Goal: Task Accomplishment & Management: Use online tool/utility

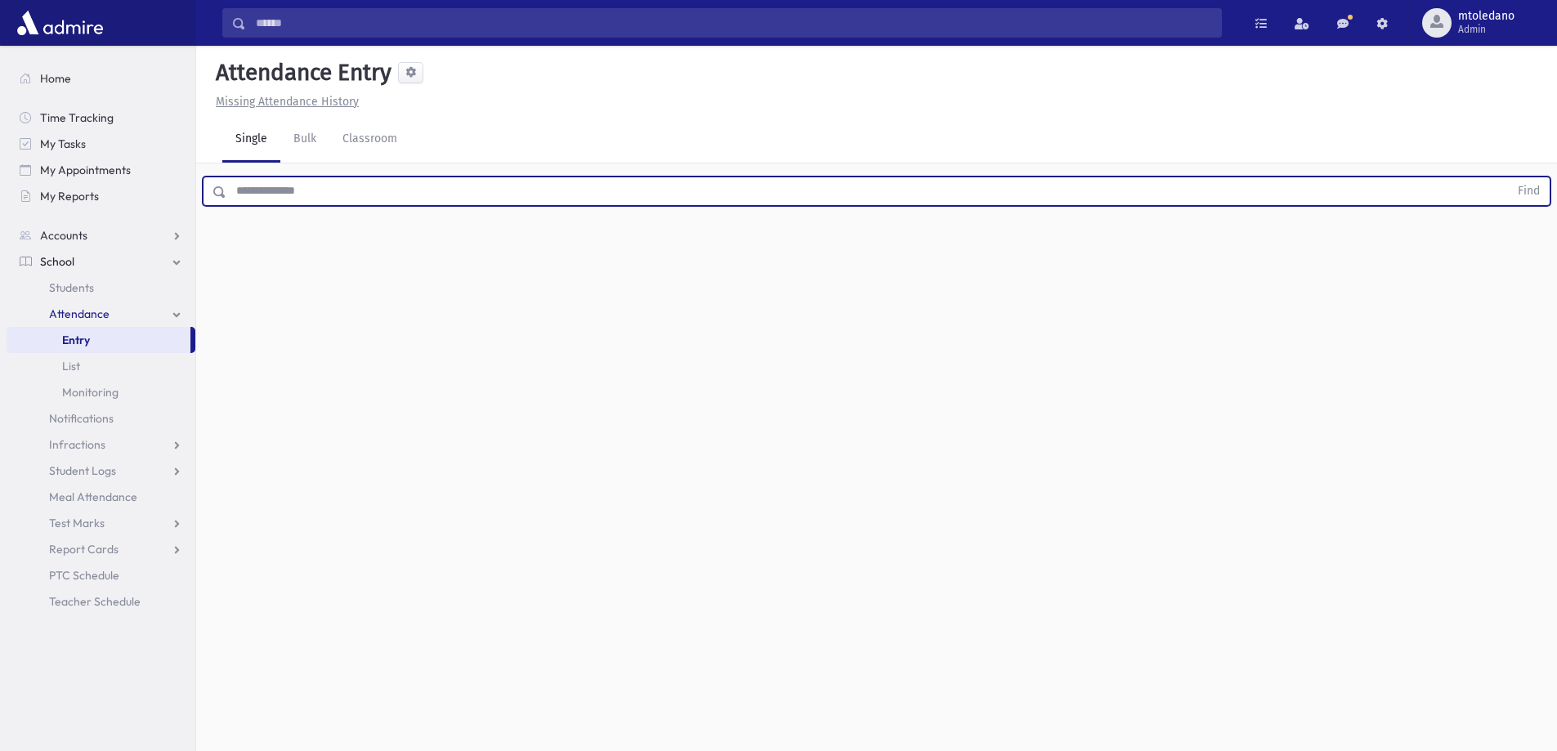
click at [338, 183] on input "text" at bounding box center [867, 190] width 1282 height 29
click at [1508, 177] on button "Find" at bounding box center [1529, 191] width 42 height 28
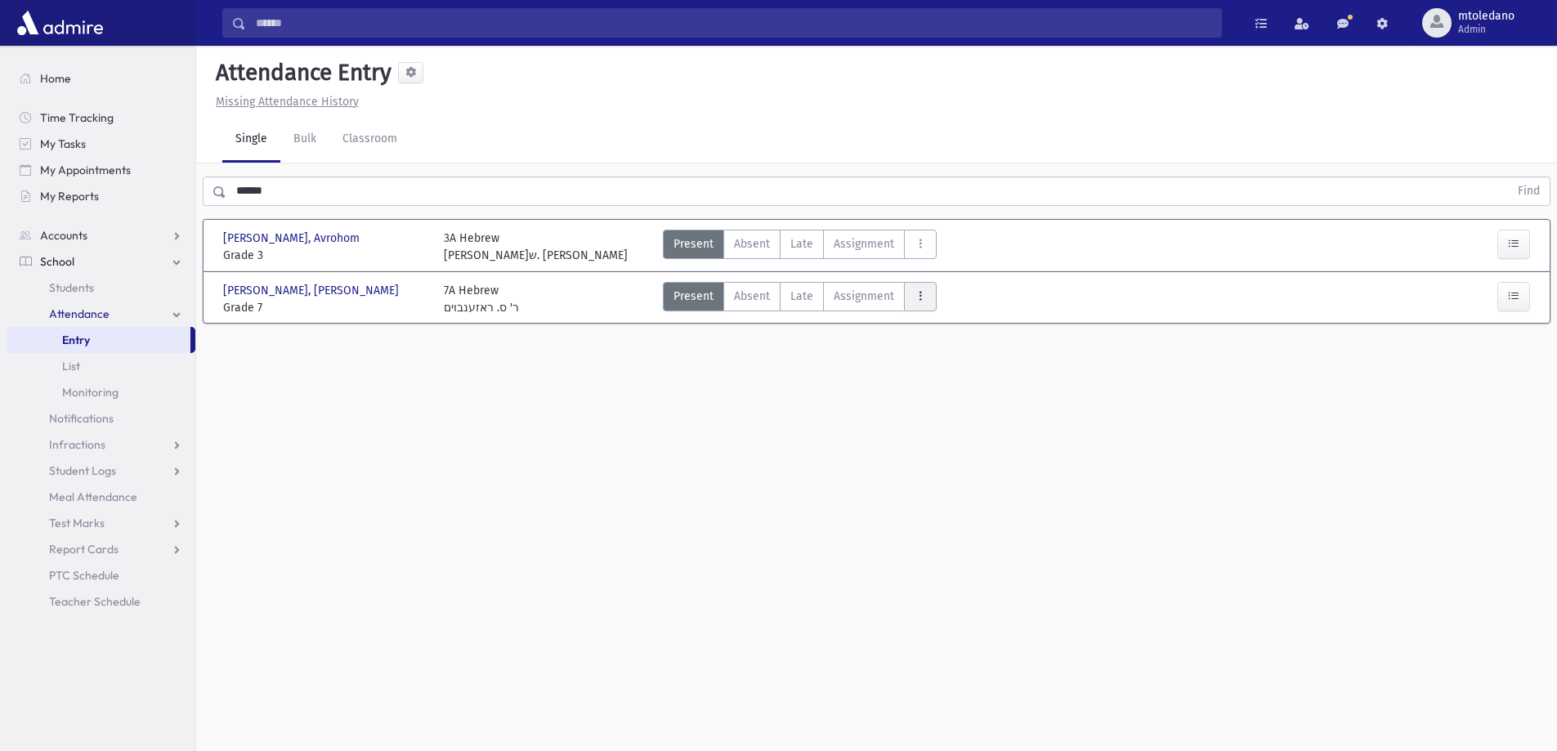
click at [910, 294] on button "AttTypes" at bounding box center [920, 296] width 33 height 29
click at [942, 507] on class"] "late to class late to class" at bounding box center [979, 517] width 151 height 29
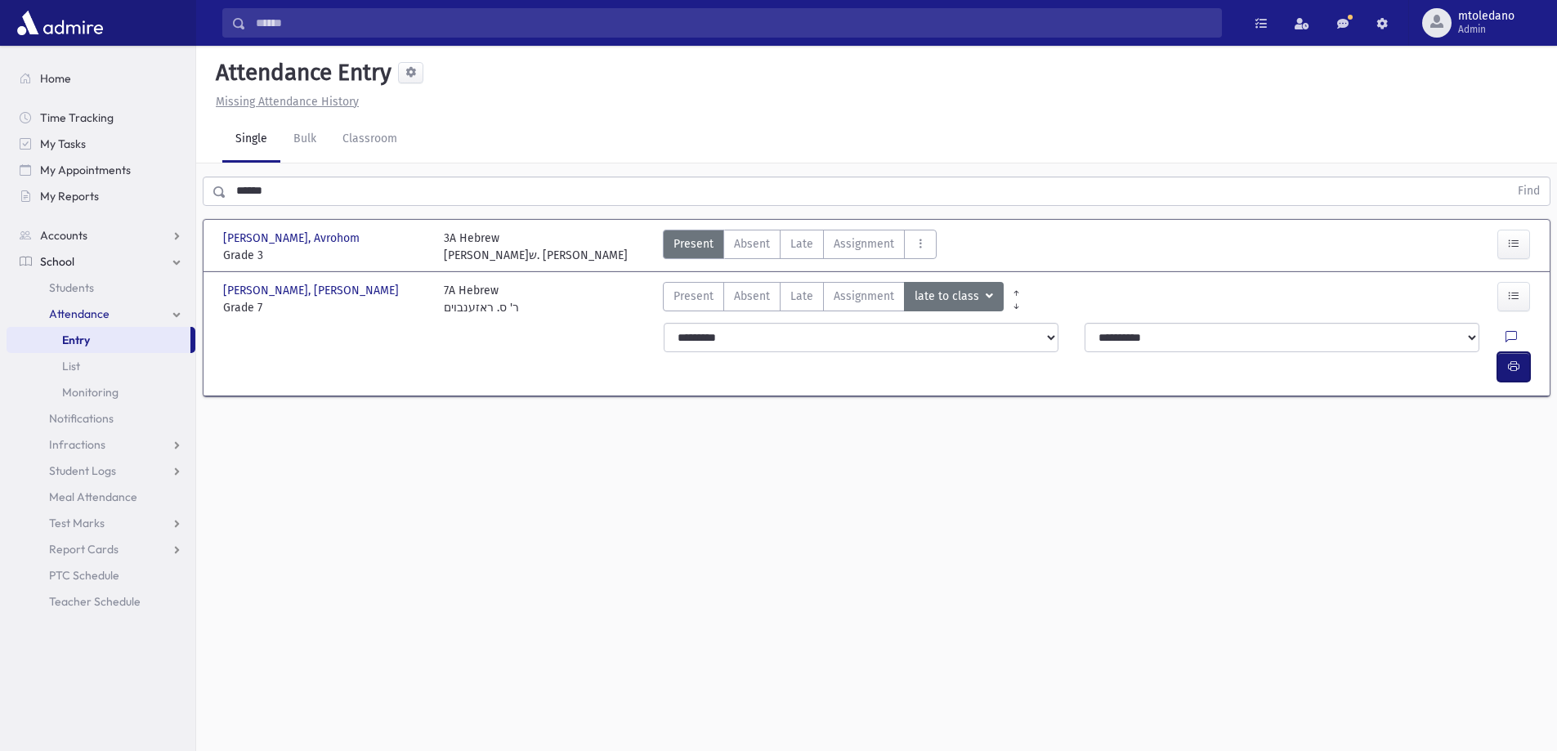
click at [1506, 352] on button "button" at bounding box center [1513, 366] width 33 height 29
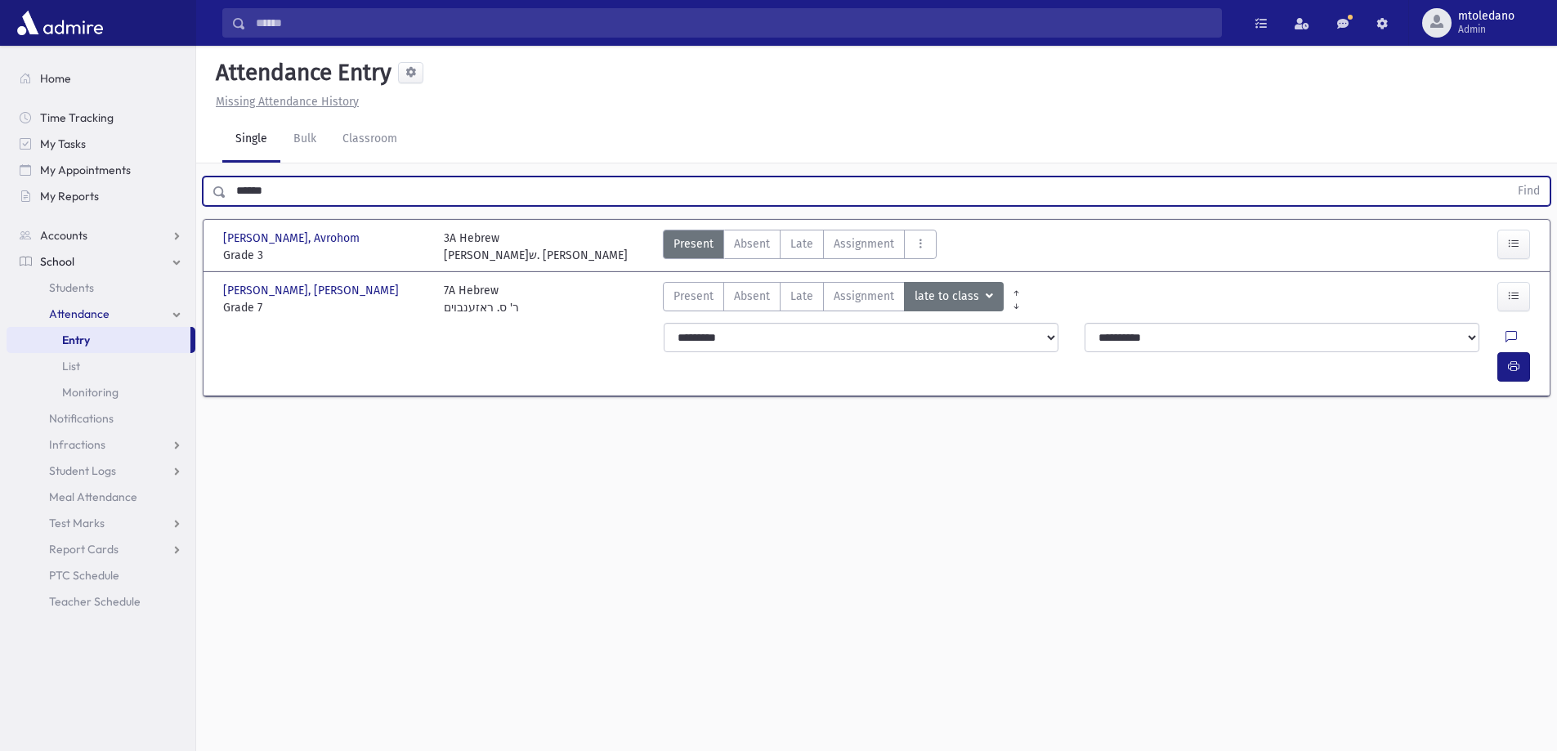
drag, startPoint x: 296, startPoint y: 193, endPoint x: 206, endPoint y: 193, distance: 89.9
click at [206, 193] on div "****** Find" at bounding box center [876, 190] width 1347 height 29
click at [1508, 177] on button "Find" at bounding box center [1529, 191] width 42 height 28
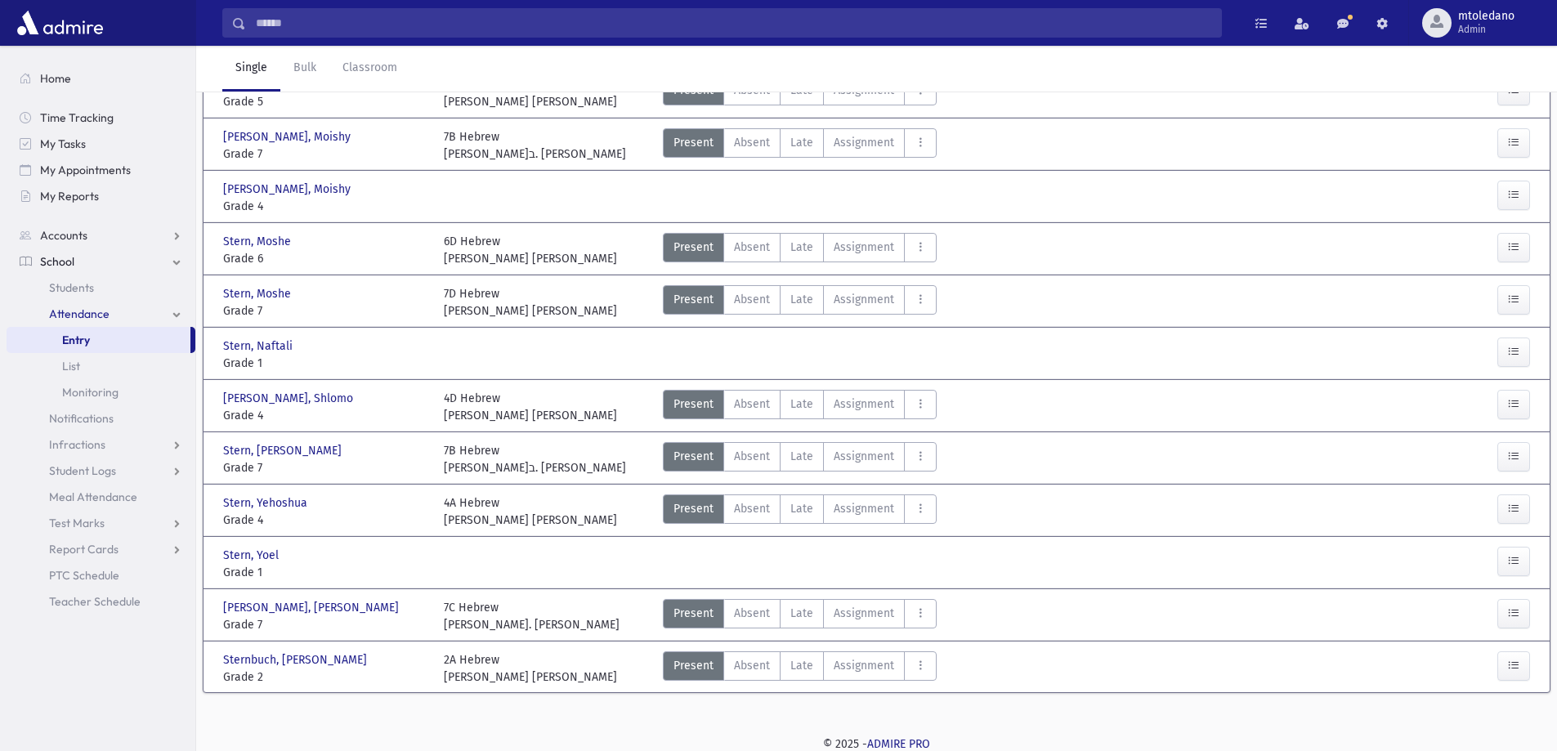
scroll to position [155, 0]
click at [914, 619] on button "AttTypes" at bounding box center [920, 611] width 33 height 29
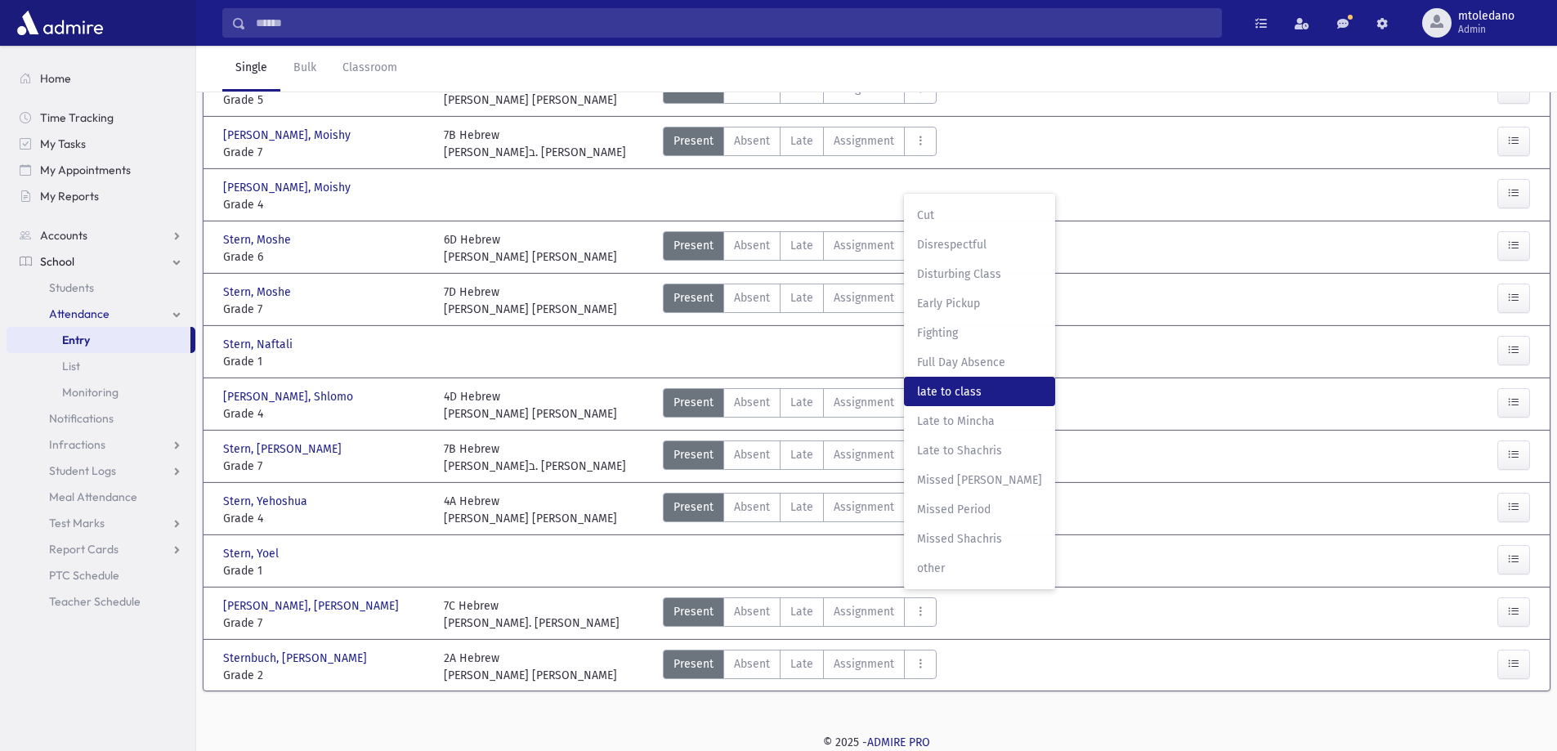
click at [963, 381] on class"] "late to class late to class" at bounding box center [979, 391] width 151 height 29
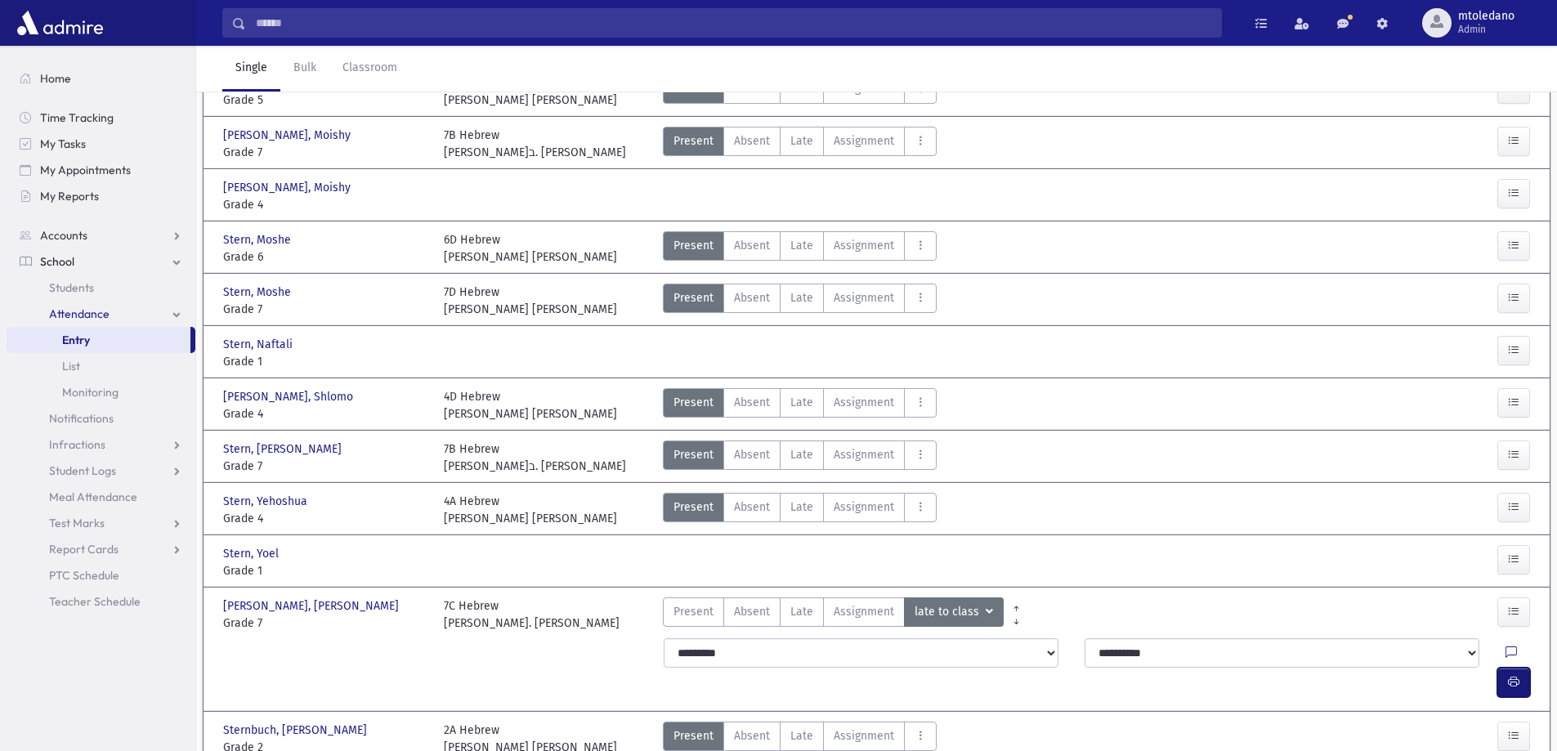
click at [1508, 675] on icon "button" at bounding box center [1513, 682] width 11 height 14
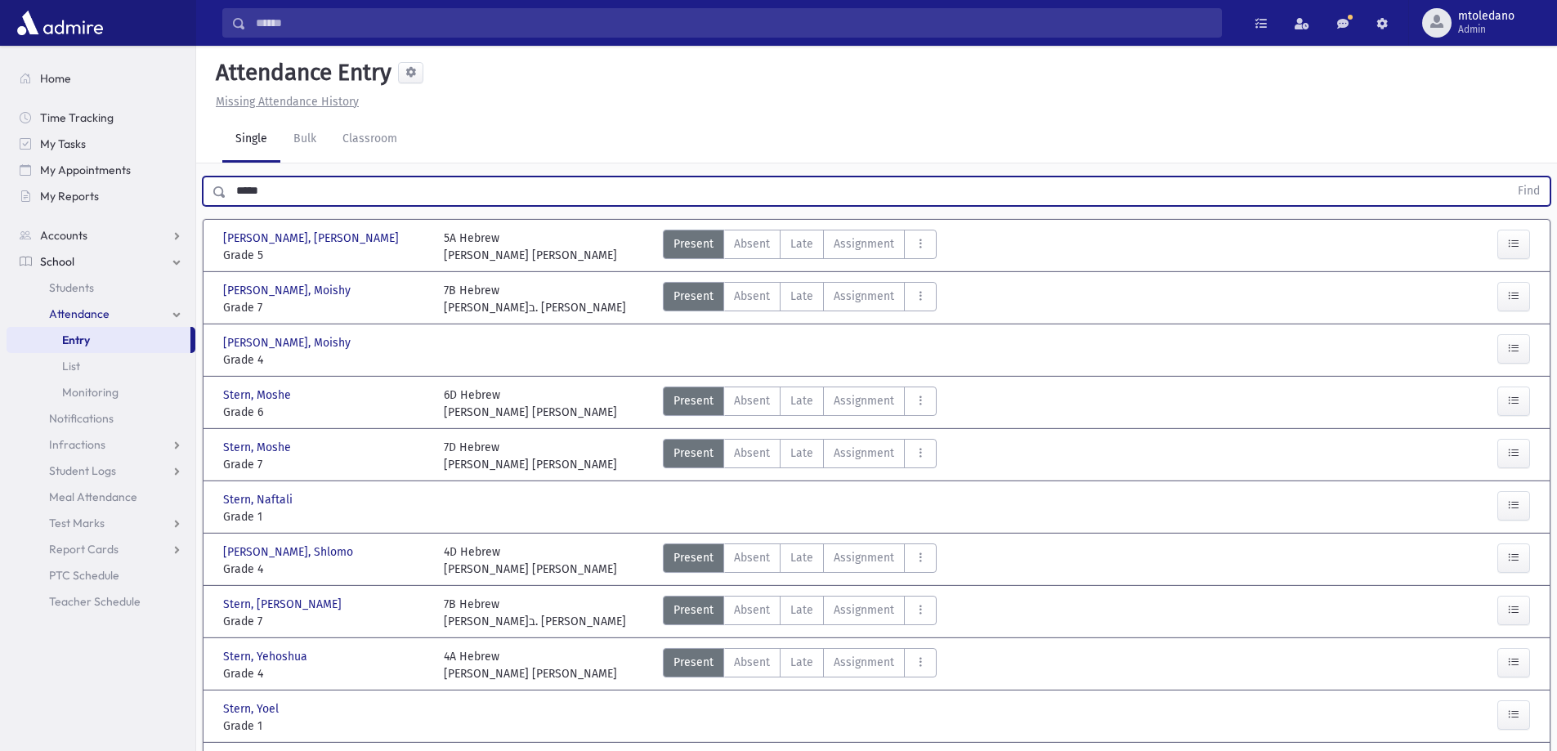
drag, startPoint x: 315, startPoint y: 188, endPoint x: 4, endPoint y: 158, distance: 312.8
click at [26, 169] on div "Search Results All Accounts" at bounding box center [778, 489] width 1557 height 978
click at [1508, 177] on button "Find" at bounding box center [1529, 191] width 42 height 28
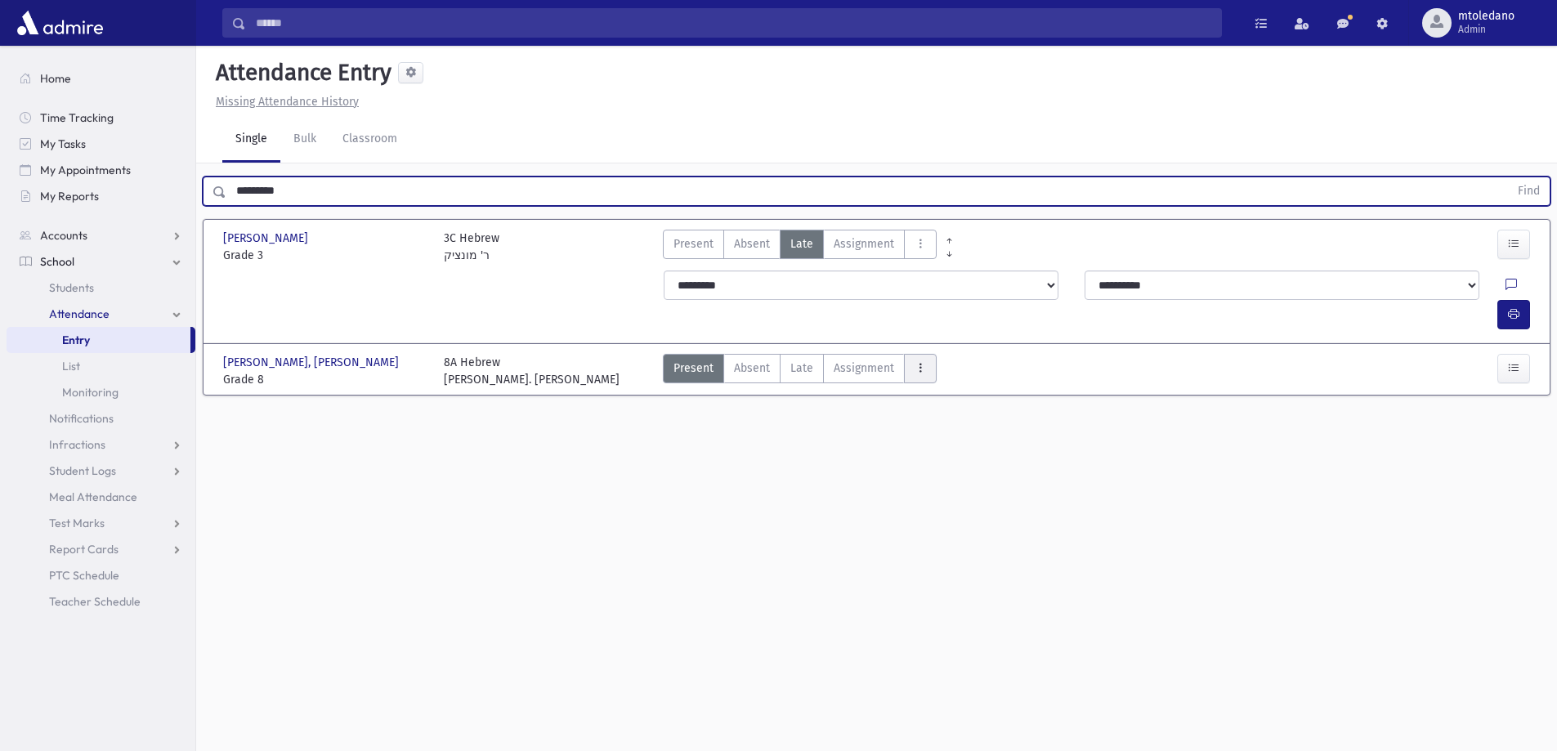
click at [917, 361] on icon "AttTypes" at bounding box center [919, 368] width 11 height 14
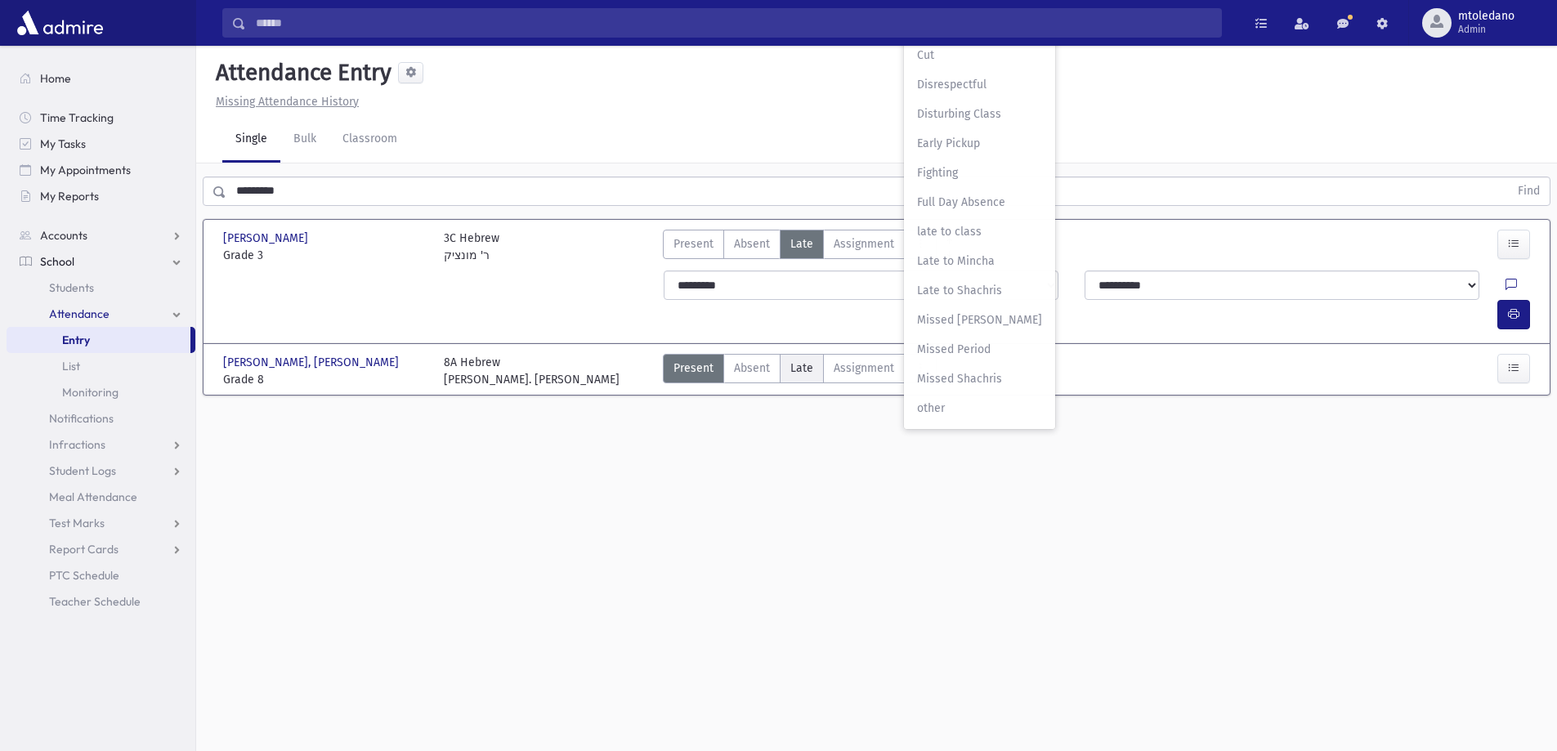
click at [805, 360] on span "Late" at bounding box center [801, 368] width 23 height 17
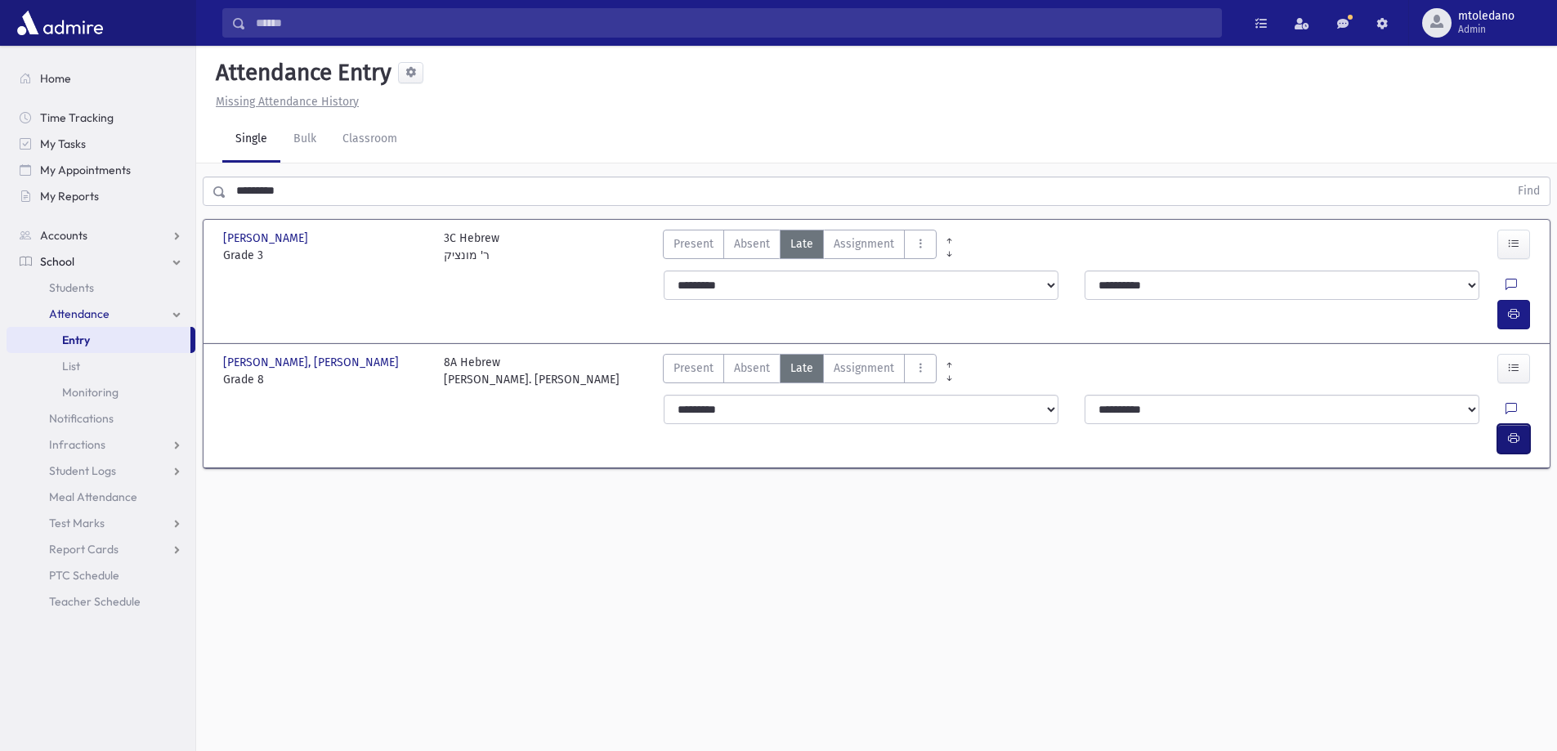
click at [1501, 424] on button "button" at bounding box center [1513, 438] width 33 height 29
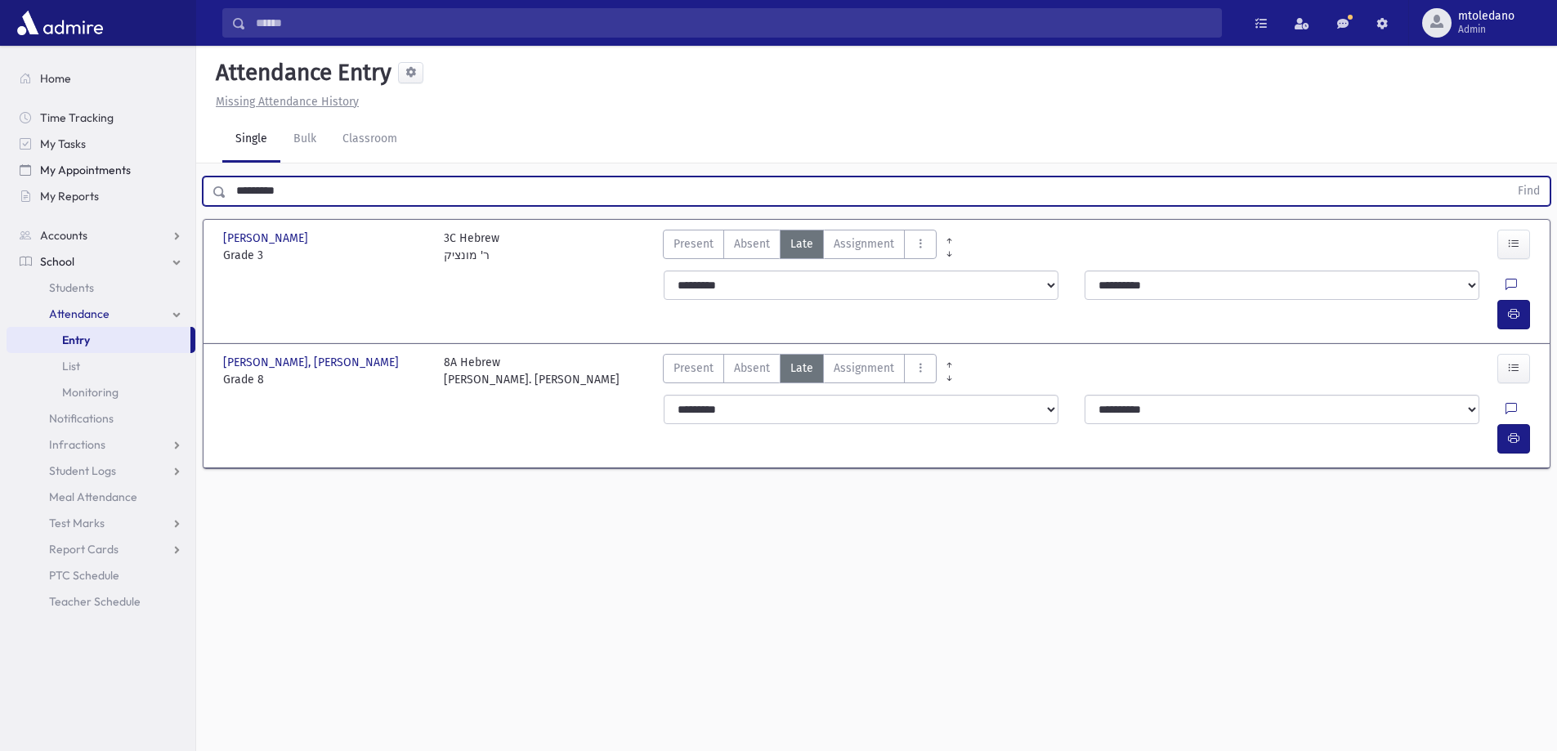
drag, startPoint x: 296, startPoint y: 194, endPoint x: 7, endPoint y: 164, distance: 290.7
click at [26, 164] on div "Search Results All Accounts" at bounding box center [778, 394] width 1557 height 788
type input "*****"
click at [1508, 177] on button "Find" at bounding box center [1529, 191] width 42 height 28
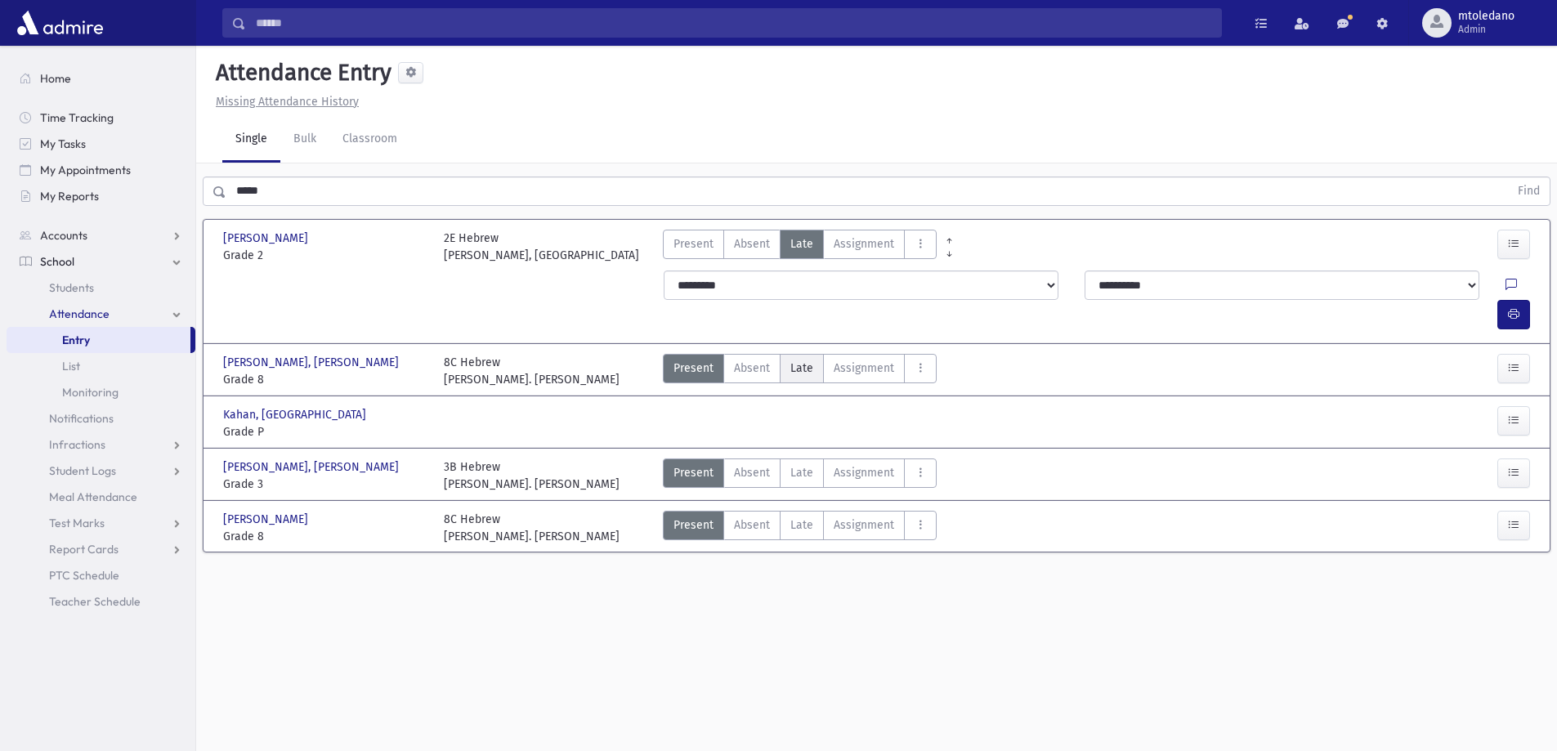
click at [815, 354] on label "Late Late" at bounding box center [802, 368] width 44 height 29
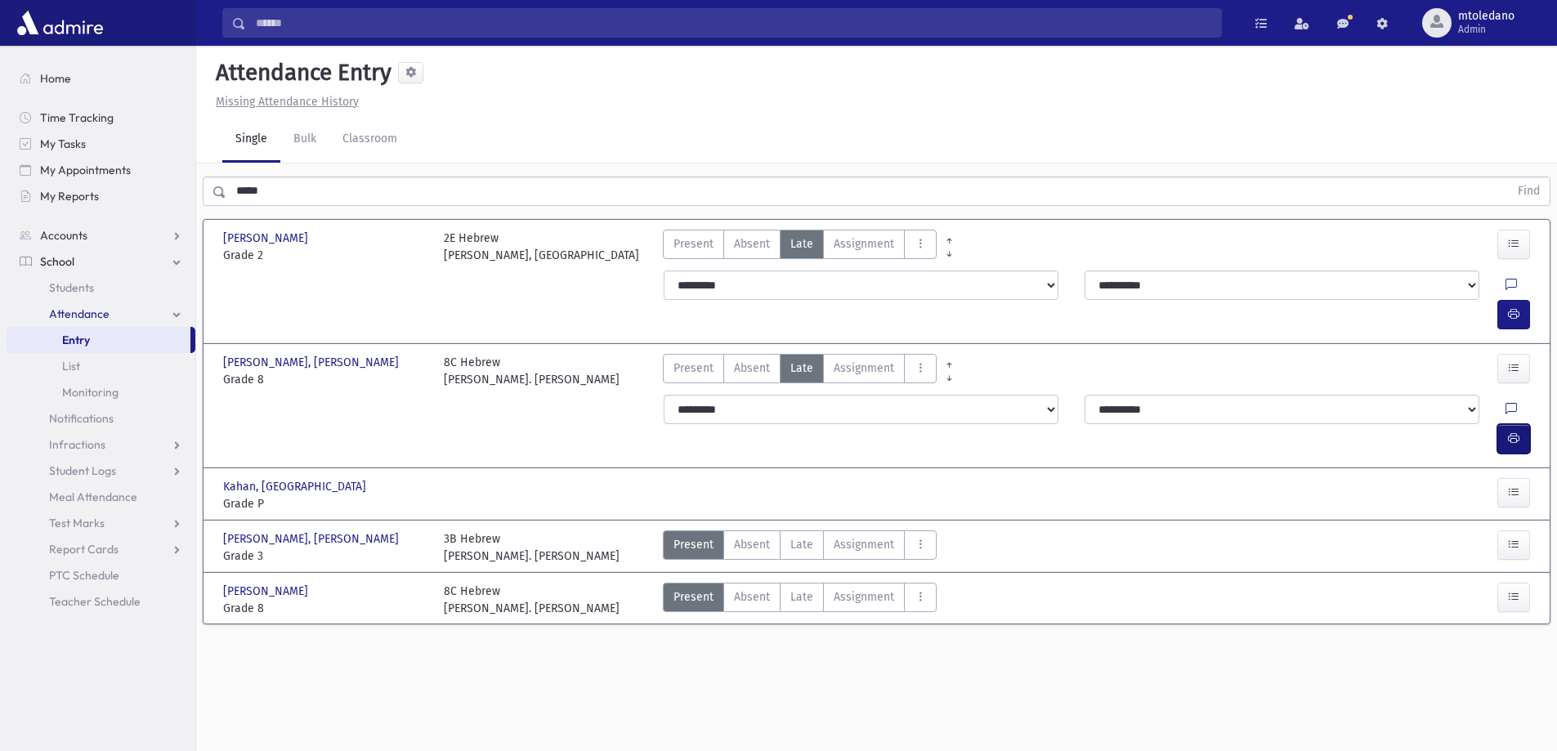
click at [1515, 431] on icon "button" at bounding box center [1513, 438] width 11 height 14
